Goal: Transaction & Acquisition: Download file/media

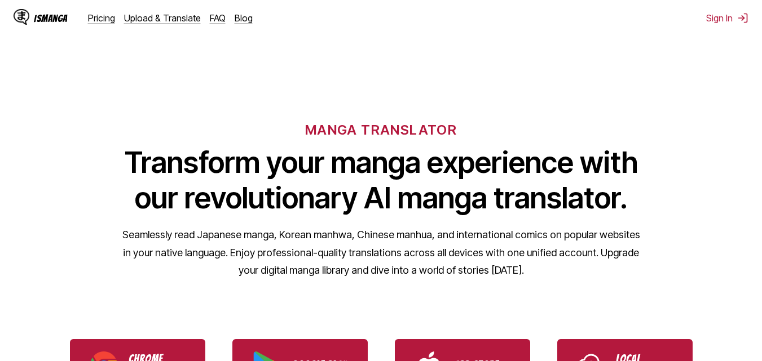
click at [40, 15] on div "IsManga" at bounding box center [51, 18] width 34 height 11
click at [58, 19] on div "IsManga" at bounding box center [51, 18] width 34 height 11
click at [56, 24] on div "IsManga" at bounding box center [51, 18] width 34 height 11
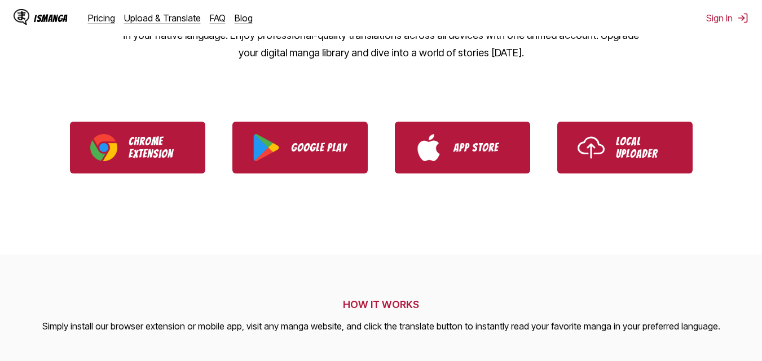
scroll to position [218, 0]
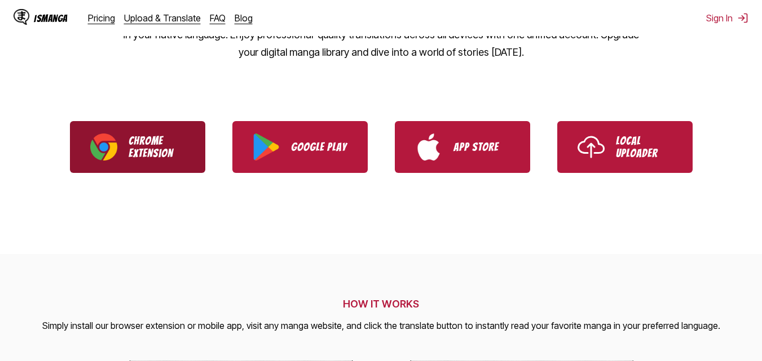
click at [149, 160] on p "Chrome Extension" at bounding box center [157, 147] width 56 height 25
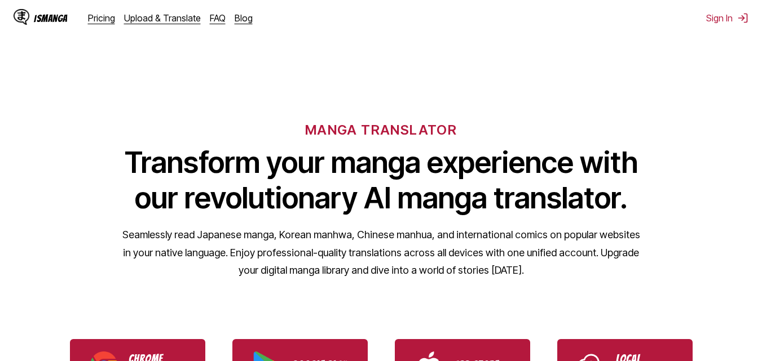
click at [58, 23] on div "IsManga" at bounding box center [51, 18] width 34 height 11
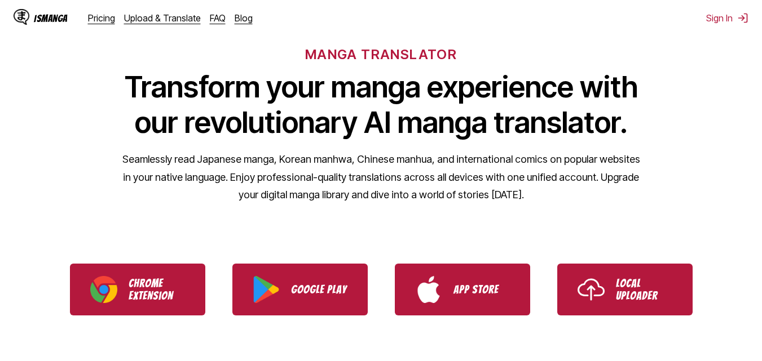
scroll to position [120, 0]
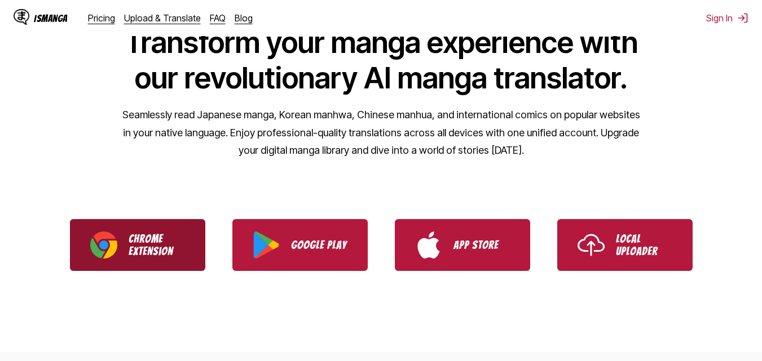
click at [163, 255] on p "Chrome Extension" at bounding box center [157, 245] width 56 height 25
